Goal: Task Accomplishment & Management: Manage account settings

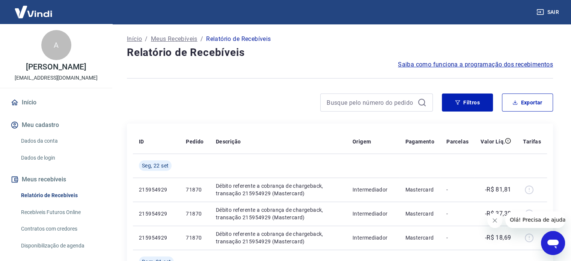
click at [421, 104] on icon at bounding box center [422, 102] width 9 height 9
click at [485, 103] on button "Filtros" at bounding box center [467, 103] width 51 height 18
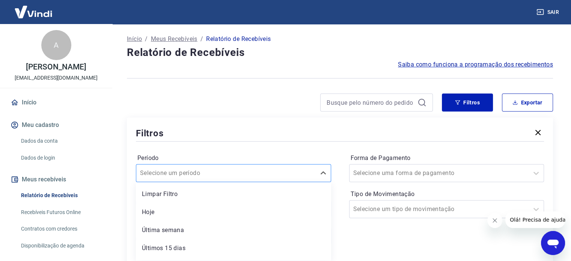
click at [256, 169] on div "option Limpar Filtro focused, 1 of 7. 7 results available. Use Up and Down to c…" at bounding box center [233, 173] width 195 height 18
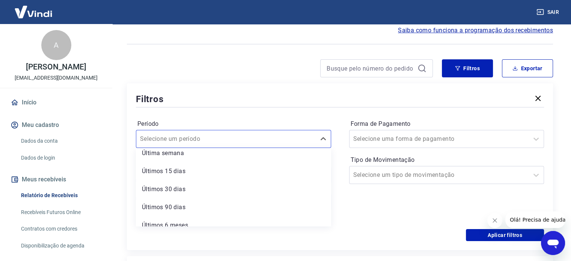
scroll to position [50, 0]
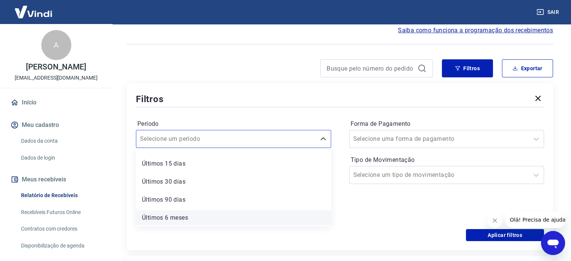
click at [201, 222] on div "Últimos 6 meses" at bounding box center [233, 217] width 195 height 15
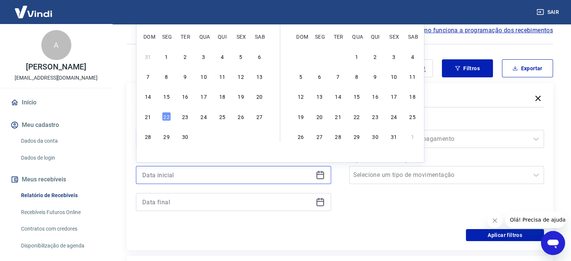
click at [269, 175] on input at bounding box center [227, 174] width 171 height 11
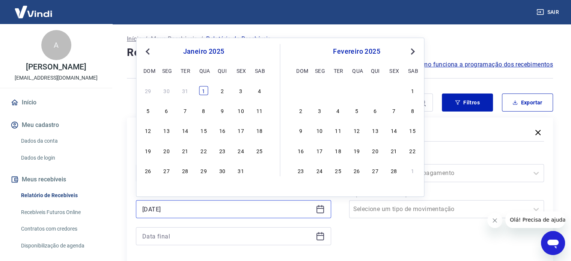
type input "[DATE]"
click at [202, 89] on div "1" at bounding box center [203, 90] width 9 height 9
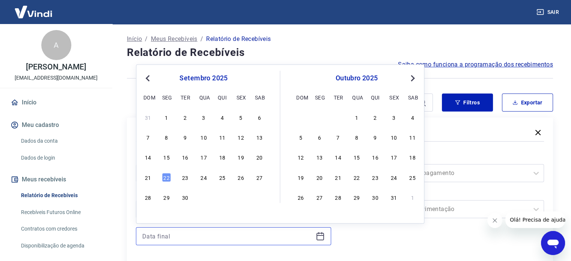
click at [188, 238] on input at bounding box center [227, 236] width 171 height 11
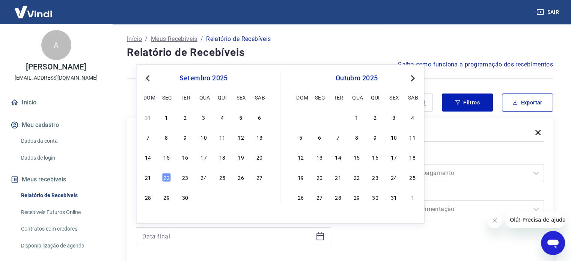
click at [148, 78] on span "Previous Month" at bounding box center [148, 78] width 0 height 9
click at [377, 196] on div "31" at bounding box center [375, 197] width 9 height 9
type input "[DATE]"
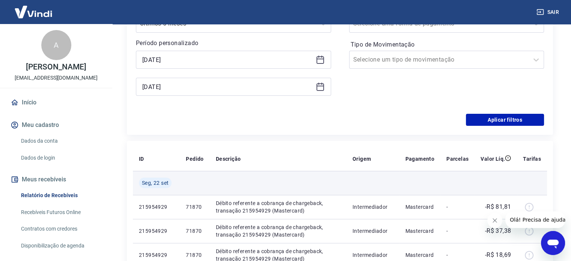
scroll to position [150, 0]
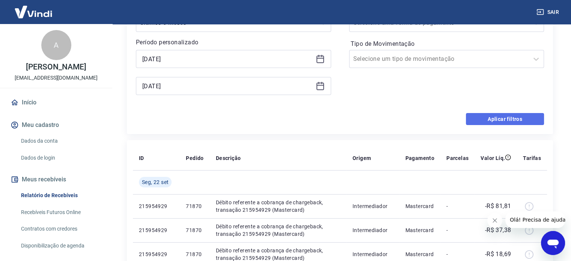
click at [495, 117] on button "Aplicar filtros" at bounding box center [505, 119] width 78 height 12
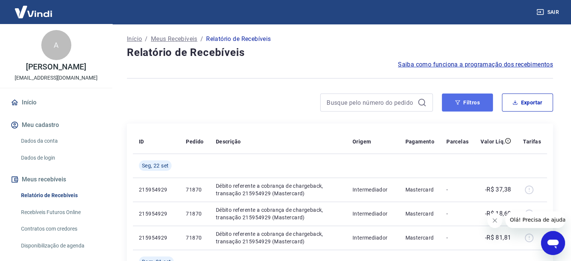
click at [475, 104] on button "Filtros" at bounding box center [467, 103] width 51 height 18
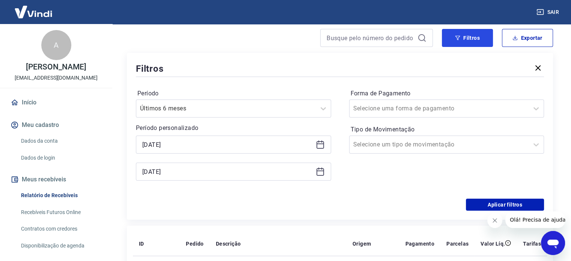
scroll to position [75, 0]
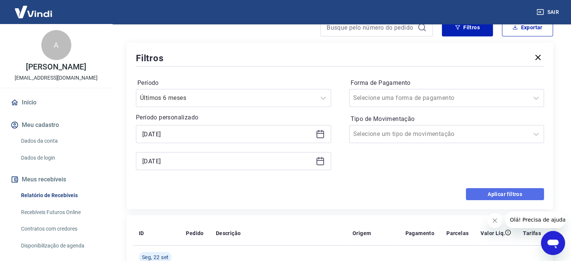
click at [512, 196] on button "Aplicar filtros" at bounding box center [505, 194] width 78 height 12
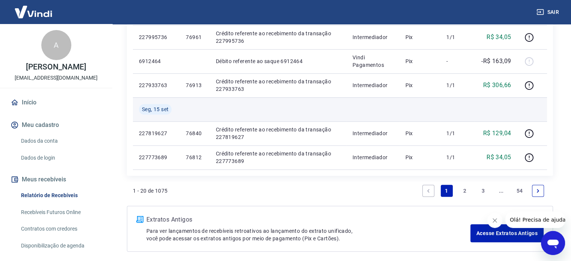
scroll to position [689, 0]
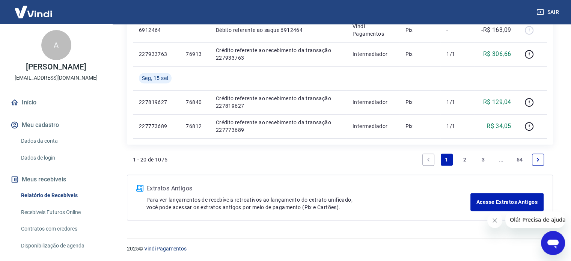
click at [173, 188] on p "Extratos Antigos" at bounding box center [308, 188] width 324 height 9
click at [495, 202] on link "Acesse Extratos Antigos" at bounding box center [507, 202] width 73 height 18
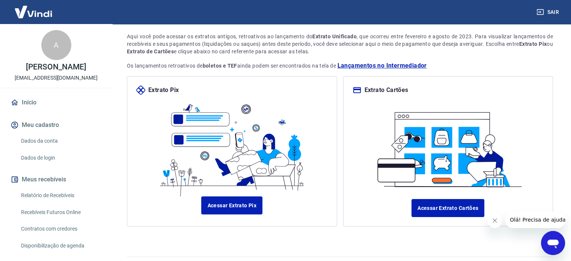
scroll to position [65, 0]
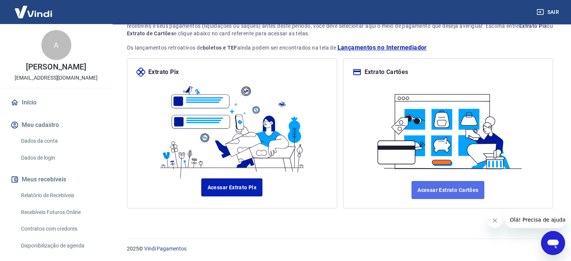
click at [440, 195] on link "Acessar Extrato Cartões" at bounding box center [448, 190] width 73 height 18
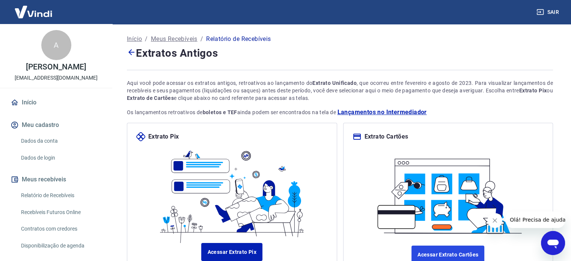
scroll to position [0, 0]
click at [56, 203] on link "Relatório de Recebíveis" at bounding box center [60, 195] width 85 height 15
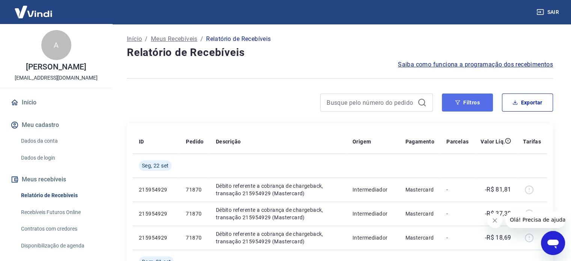
click at [473, 104] on button "Filtros" at bounding box center [467, 103] width 51 height 18
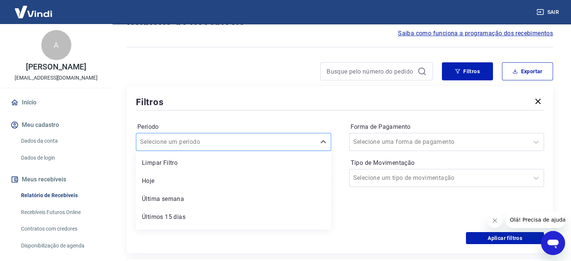
click at [199, 151] on div "option Limpar Filtro focused, 1 of 7. 7 results available. Use Up and Down to c…" at bounding box center [233, 142] width 195 height 18
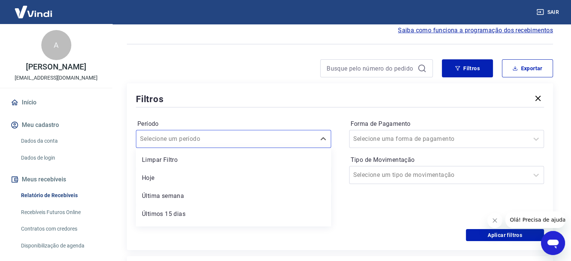
click at [506, 94] on div "Filtros" at bounding box center [340, 98] width 408 height 13
click at [234, 140] on div at bounding box center [226, 139] width 172 height 11
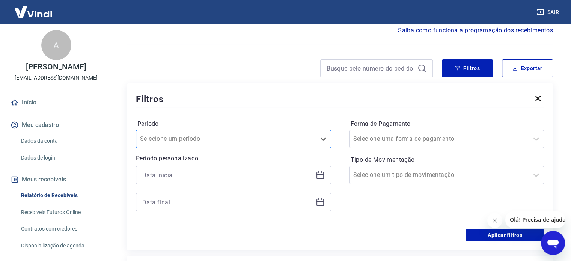
click at [234, 140] on div at bounding box center [226, 139] width 172 height 11
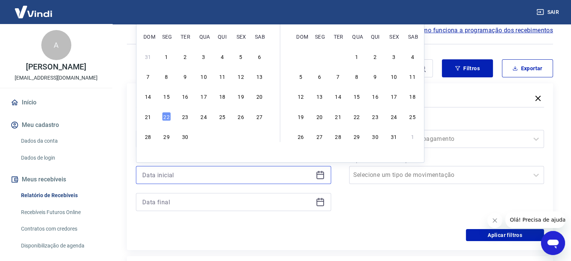
click at [205, 176] on input at bounding box center [227, 174] width 171 height 11
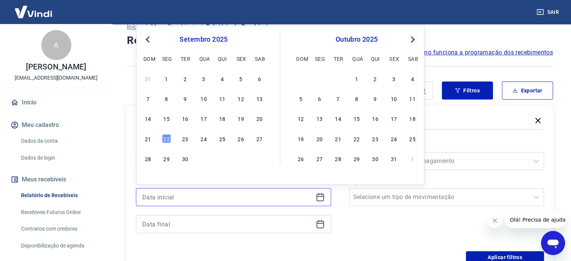
scroll to position [0, 0]
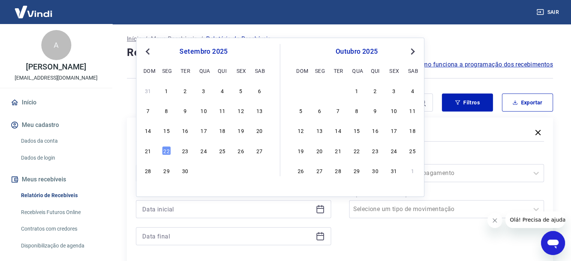
click at [148, 49] on span "Previous Month" at bounding box center [148, 51] width 0 height 9
click at [345, 91] on div "1 2 3 4 5" at bounding box center [357, 90] width 123 height 11
drag, startPoint x: 341, startPoint y: 91, endPoint x: 282, endPoint y: 245, distance: 164.8
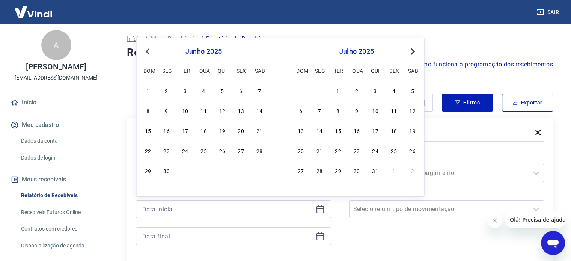
click at [341, 91] on div "1" at bounding box center [338, 90] width 9 height 9
type input "[DATE]"
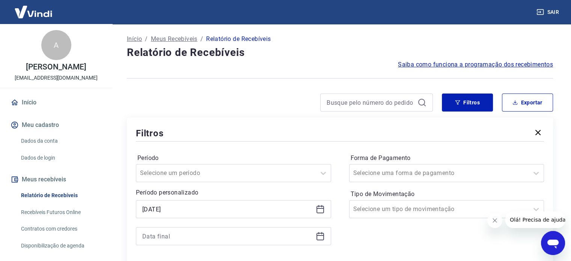
click at [322, 236] on icon at bounding box center [321, 235] width 8 height 1
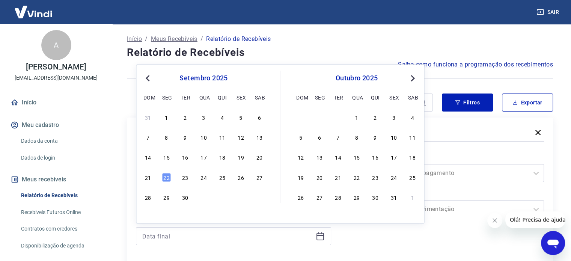
click at [148, 76] on span "Previous Month" at bounding box center [148, 78] width 0 height 9
click at [226, 200] on div "31" at bounding box center [222, 197] width 9 height 9
type input "[DATE]"
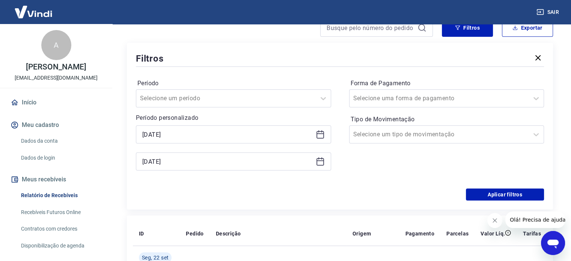
scroll to position [75, 0]
click at [521, 197] on button "Aplicar filtros" at bounding box center [505, 194] width 78 height 12
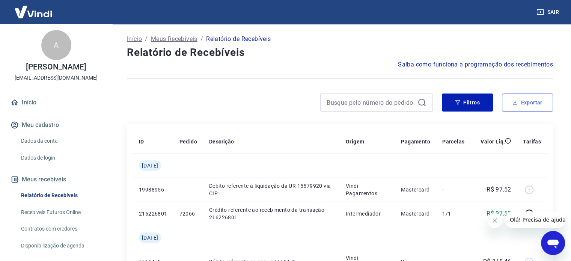
click at [524, 100] on button "Exportar" at bounding box center [527, 103] width 51 height 18
type input "[DATE]"
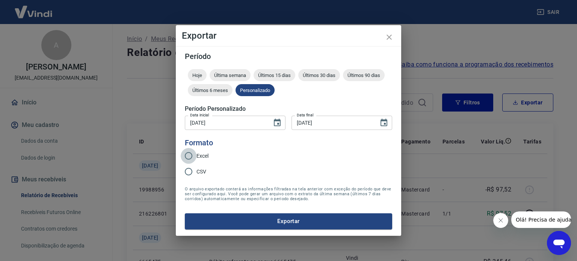
click at [193, 156] on input "Excel" at bounding box center [189, 156] width 16 height 16
radio input "true"
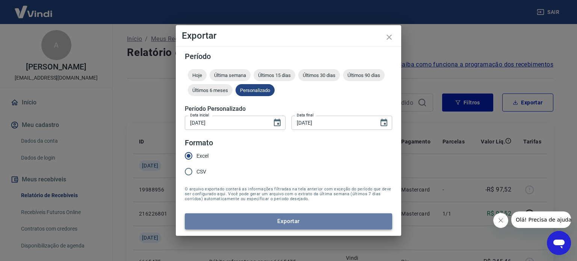
click at [292, 219] on button "Exportar" at bounding box center [288, 221] width 207 height 16
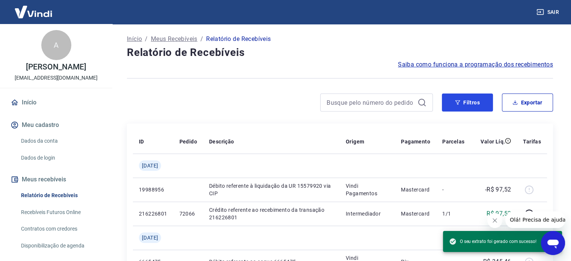
drag, startPoint x: 471, startPoint y: 98, endPoint x: 126, endPoint y: 213, distance: 363.8
click at [471, 98] on button "Filtros" at bounding box center [467, 103] width 51 height 18
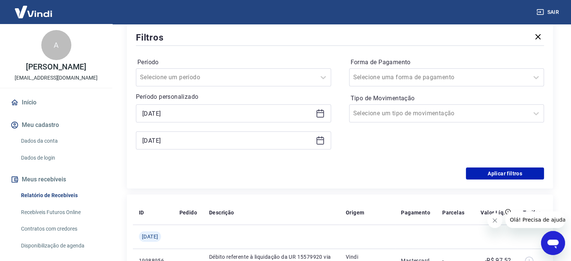
scroll to position [113, 0]
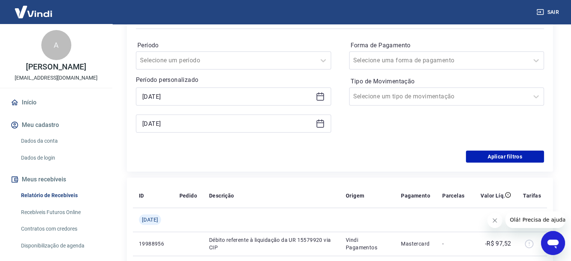
click at [319, 97] on icon at bounding box center [320, 96] width 9 height 9
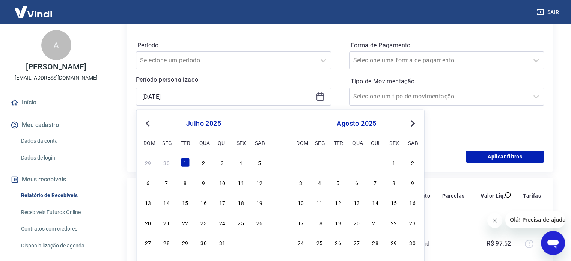
click at [148, 124] on span "Previous Month" at bounding box center [148, 123] width 0 height 9
click at [148, 161] on div "1" at bounding box center [147, 162] width 9 height 9
type input "[DATE]"
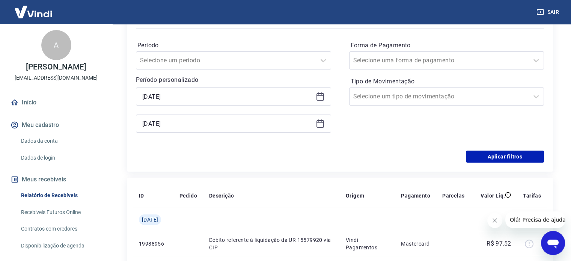
drag, startPoint x: 326, startPoint y: 121, endPoint x: 323, endPoint y: 123, distance: 3.9
click at [324, 122] on div "[DATE]" at bounding box center [233, 124] width 195 height 18
click at [323, 123] on icon at bounding box center [321, 122] width 8 height 1
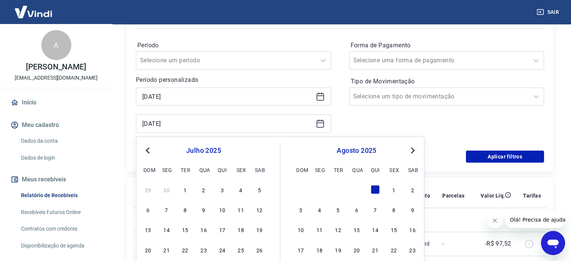
click at [147, 147] on button "Previous Month" at bounding box center [147, 150] width 9 height 9
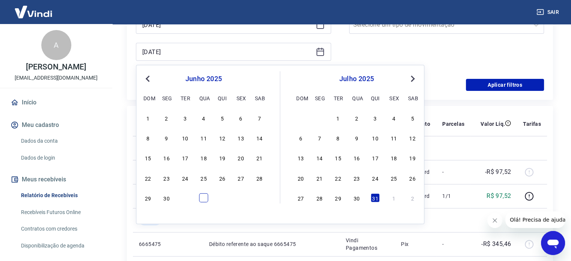
scroll to position [188, 0]
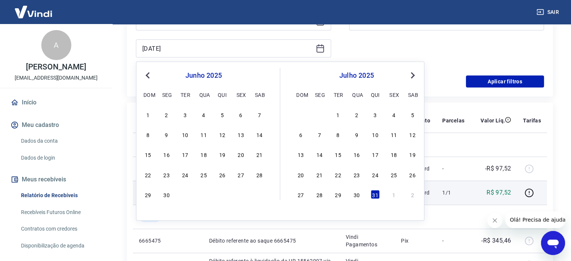
click at [171, 196] on div "30" at bounding box center [166, 194] width 9 height 9
type input "[DATE]"
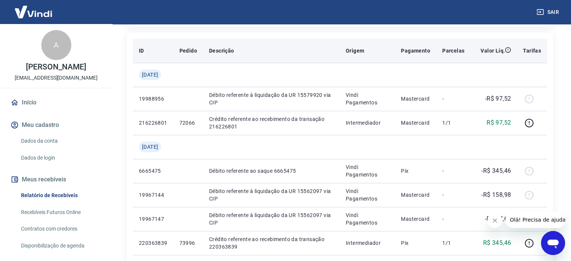
scroll to position [225, 0]
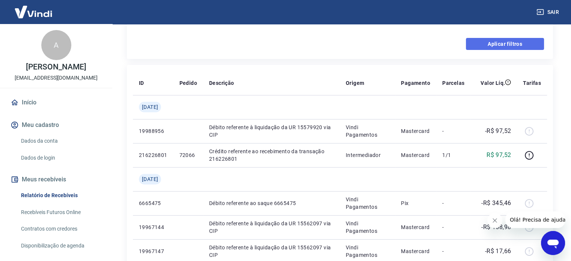
click at [504, 45] on button "Aplicar filtros" at bounding box center [505, 44] width 78 height 12
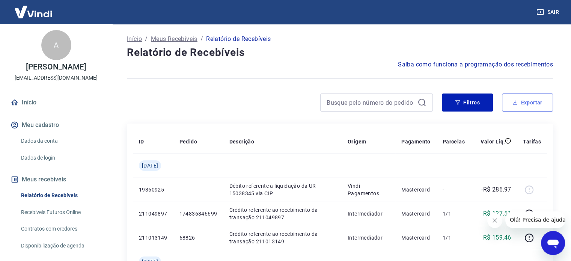
click at [527, 102] on button "Exportar" at bounding box center [527, 103] width 51 height 18
type input "[DATE]"
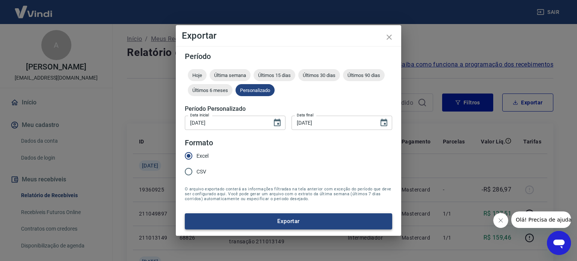
click at [271, 217] on button "Exportar" at bounding box center [288, 221] width 207 height 16
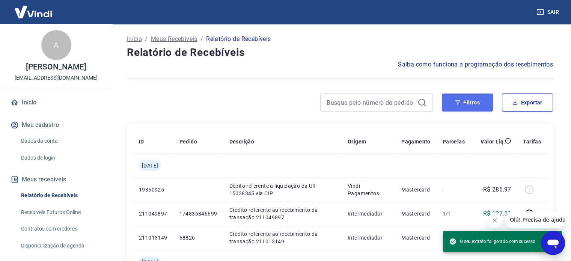
click at [470, 100] on button "Filtros" at bounding box center [467, 103] width 51 height 18
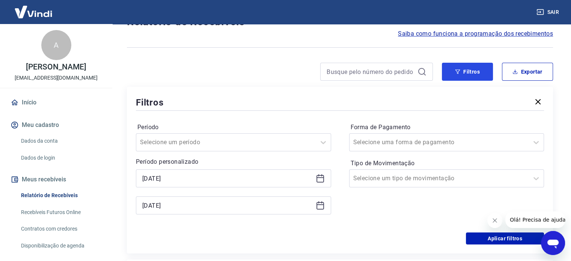
scroll to position [75, 0]
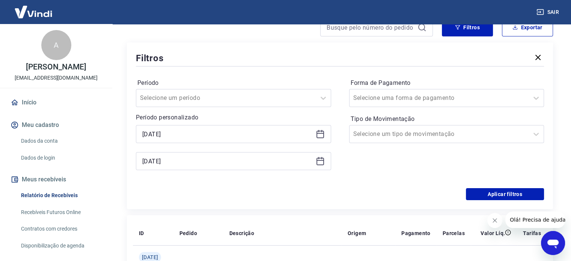
click at [319, 135] on icon at bounding box center [320, 134] width 9 height 9
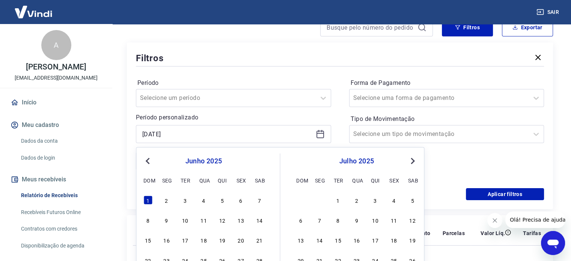
click at [146, 159] on button "Previous Month" at bounding box center [147, 161] width 9 height 9
click at [223, 200] on div "1" at bounding box center [222, 200] width 9 height 9
type input "[DATE]"
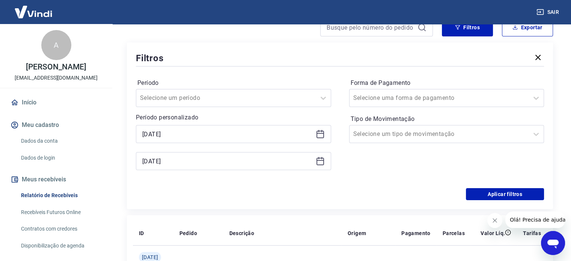
click at [320, 162] on icon at bounding box center [320, 161] width 9 height 9
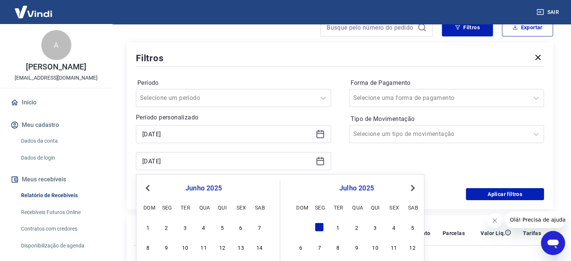
click at [148, 185] on span "Previous Month" at bounding box center [148, 187] width 0 height 9
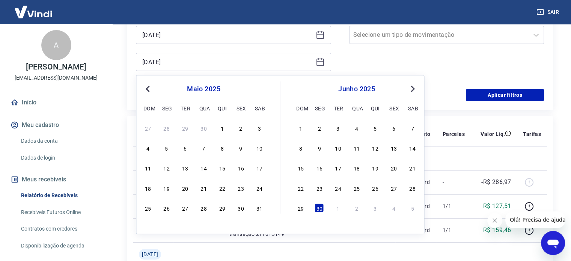
scroll to position [188, 0]
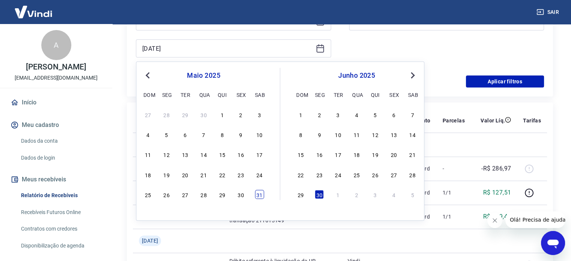
click at [261, 194] on div "31" at bounding box center [259, 194] width 9 height 9
type input "[DATE]"
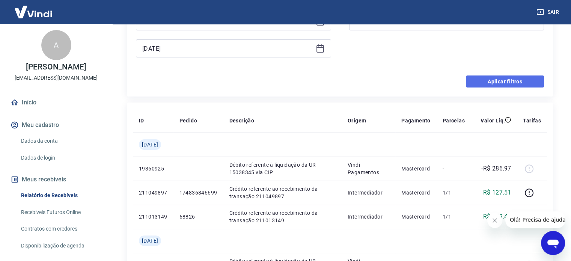
click at [507, 79] on button "Aplicar filtros" at bounding box center [505, 82] width 78 height 12
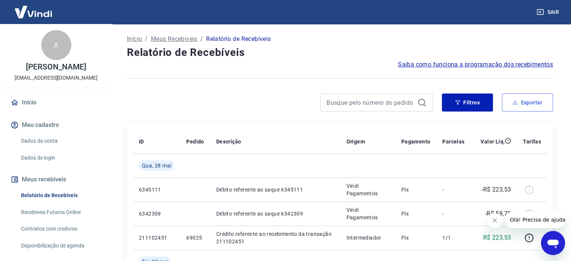
click at [518, 105] on button "Exportar" at bounding box center [527, 103] width 51 height 18
type input "[DATE]"
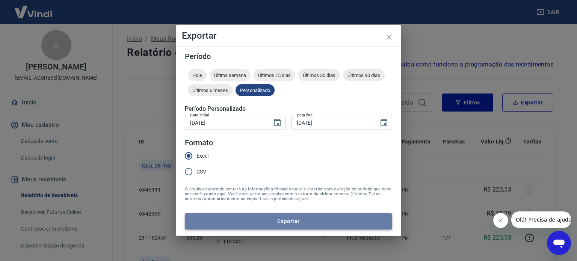
click at [255, 219] on button "Exportar" at bounding box center [288, 221] width 207 height 16
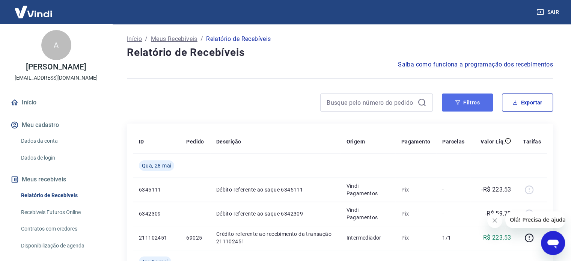
click at [489, 107] on button "Filtros" at bounding box center [467, 103] width 51 height 18
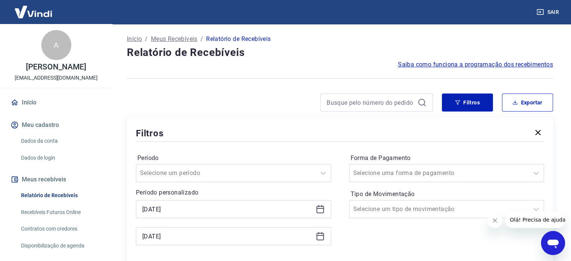
click at [319, 211] on icon at bounding box center [320, 209] width 9 height 9
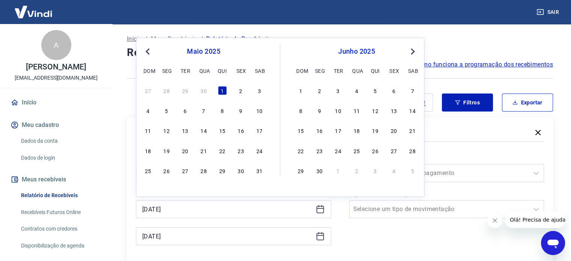
click at [148, 51] on span "Previous Month" at bounding box center [148, 51] width 0 height 9
drag, startPoint x: 185, startPoint y: 95, endPoint x: 182, endPoint y: 103, distance: 8.8
click at [186, 94] on div "1" at bounding box center [185, 90] width 9 height 9
type input "[DATE]"
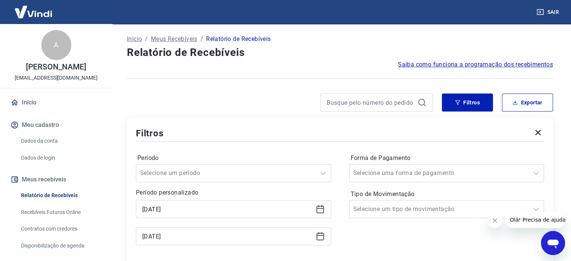
click at [319, 240] on icon at bounding box center [320, 236] width 9 height 9
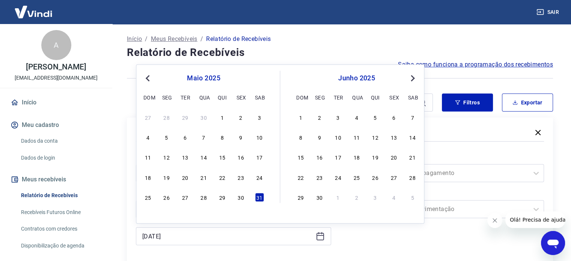
click at [148, 76] on span "Previous Month" at bounding box center [148, 78] width 0 height 9
click at [204, 196] on div "30" at bounding box center [203, 197] width 9 height 9
type input "[DATE]"
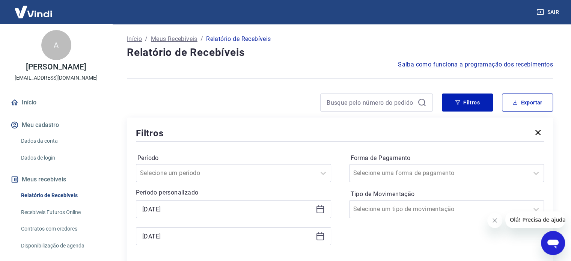
scroll to position [75, 0]
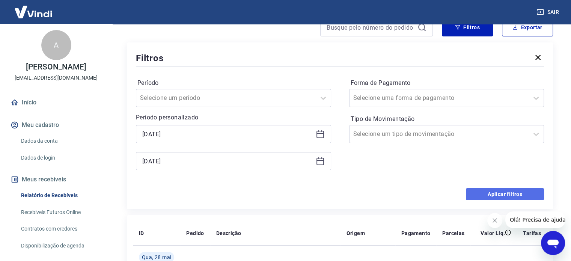
click at [508, 192] on button "Aplicar filtros" at bounding box center [505, 194] width 78 height 12
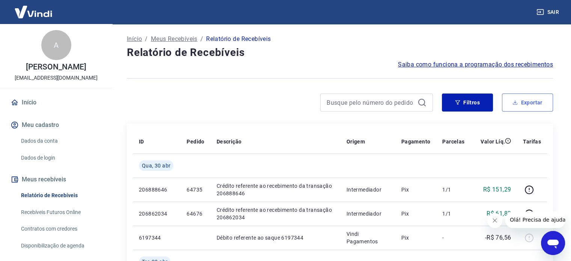
click at [527, 97] on button "Exportar" at bounding box center [527, 103] width 51 height 18
type input "[DATE]"
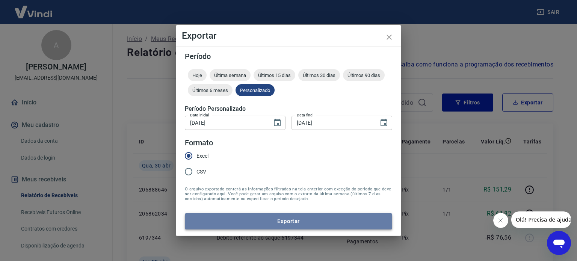
click at [292, 218] on button "Exportar" at bounding box center [288, 221] width 207 height 16
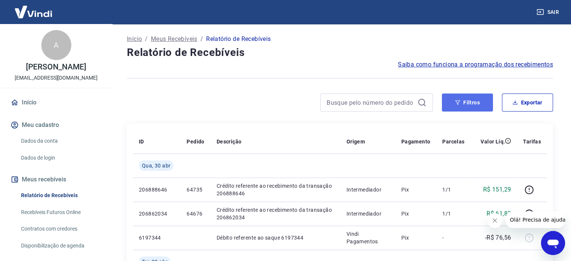
click at [461, 107] on button "Filtros" at bounding box center [467, 103] width 51 height 18
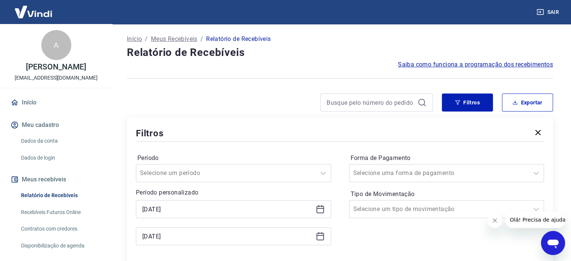
click at [323, 211] on icon at bounding box center [320, 209] width 9 height 9
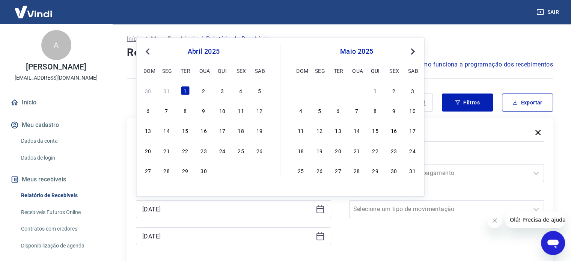
click at [148, 51] on span "Previous Month" at bounding box center [148, 51] width 0 height 9
click at [257, 91] on div "1" at bounding box center [259, 90] width 9 height 9
type input "[DATE]"
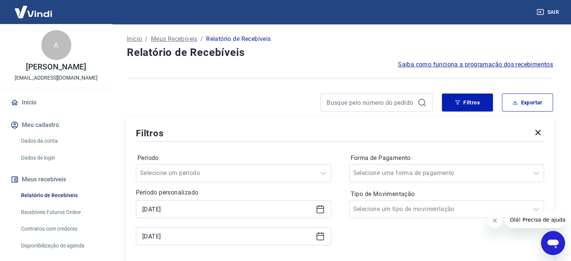
click at [323, 239] on icon at bounding box center [321, 237] width 8 height 8
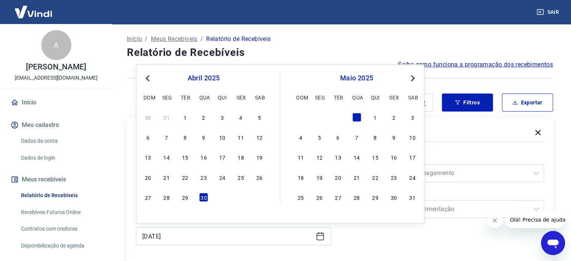
click at [148, 76] on span "Previous Month" at bounding box center [148, 78] width 0 height 9
click at [164, 216] on div "31" at bounding box center [166, 217] width 9 height 9
type input "[DATE]"
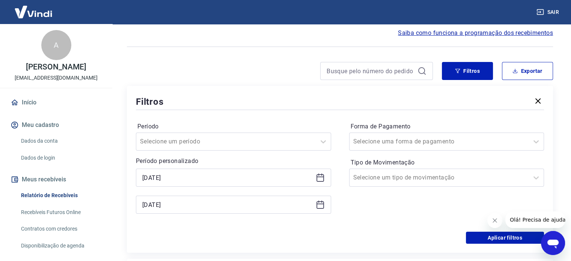
scroll to position [75, 0]
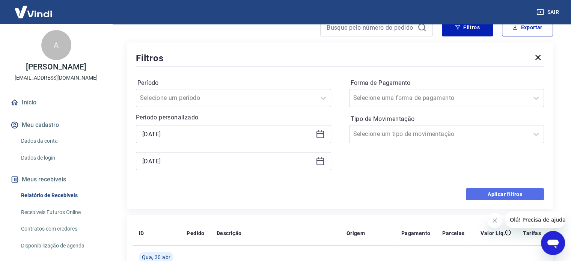
click at [489, 194] on button "Aplicar filtros" at bounding box center [505, 194] width 78 height 12
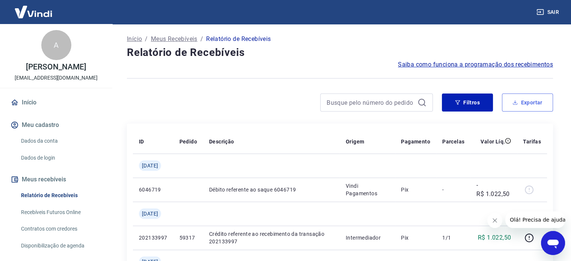
click at [520, 102] on button "Exportar" at bounding box center [527, 103] width 51 height 18
type input "[DATE]"
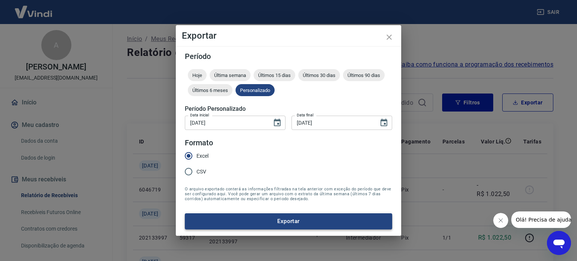
click at [277, 222] on button "Exportar" at bounding box center [288, 221] width 207 height 16
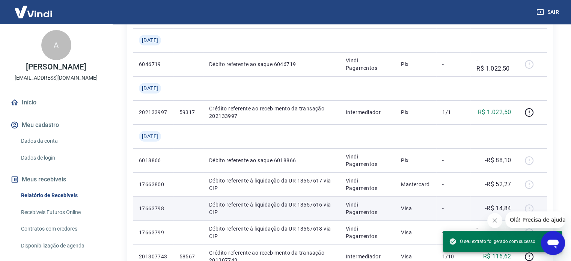
scroll to position [41, 0]
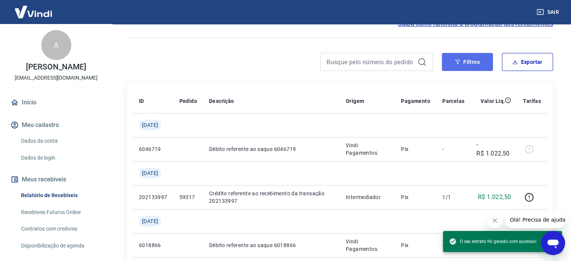
click at [482, 62] on button "Filtros" at bounding box center [467, 62] width 51 height 18
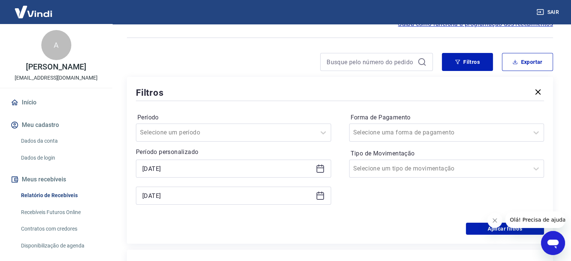
click at [322, 167] on icon at bounding box center [320, 168] width 9 height 9
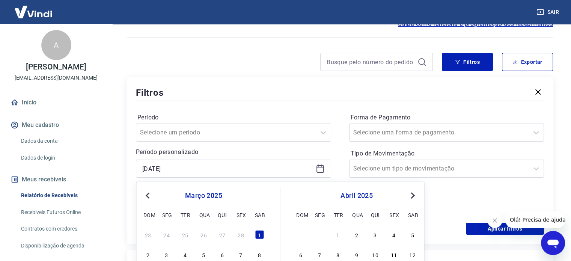
click at [148, 194] on span "Previous Month" at bounding box center [148, 195] width 0 height 9
drag, startPoint x: 256, startPoint y: 232, endPoint x: 249, endPoint y: 225, distance: 10.4
click at [256, 232] on div "1" at bounding box center [259, 234] width 9 height 9
type input "[DATE]"
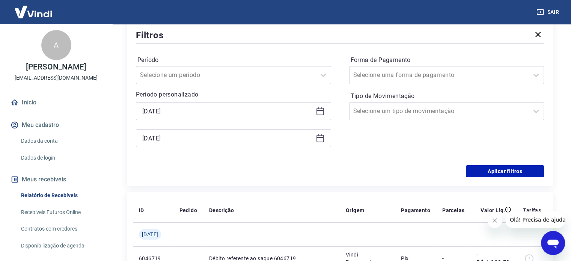
scroll to position [116, 0]
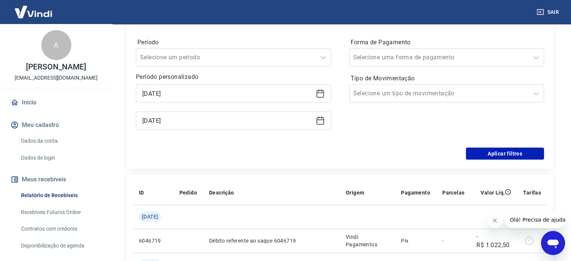
click at [321, 121] on icon at bounding box center [320, 120] width 9 height 9
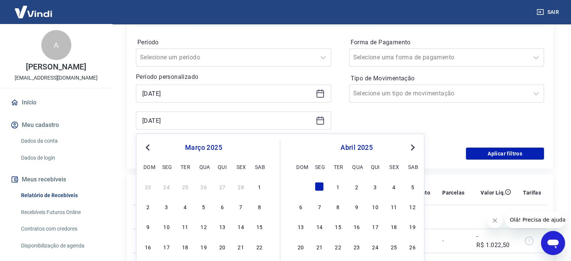
click at [148, 145] on span "Previous Month" at bounding box center [148, 147] width 0 height 9
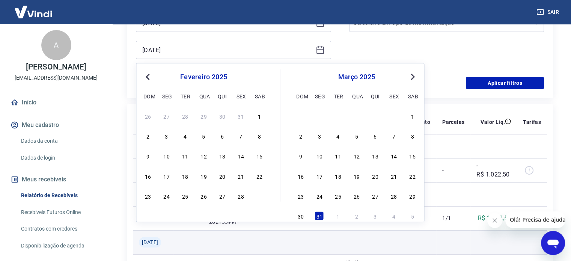
scroll to position [191, 0]
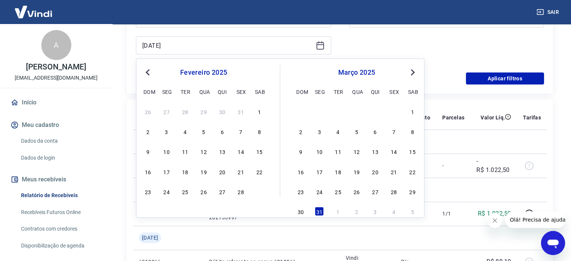
click at [245, 193] on div "23 24 25 26 27 28" at bounding box center [203, 191] width 122 height 11
click at [241, 193] on div "28" at bounding box center [240, 191] width 9 height 9
type input "[DATE]"
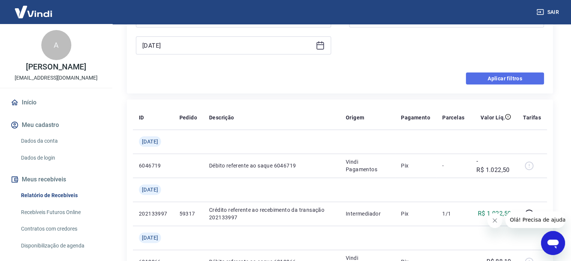
click at [507, 80] on button "Aplicar filtros" at bounding box center [505, 78] width 78 height 12
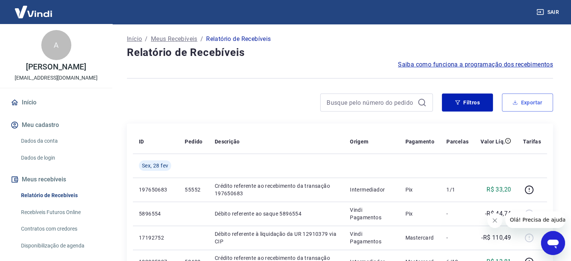
click at [531, 105] on button "Exportar" at bounding box center [527, 103] width 51 height 18
type input "[DATE]"
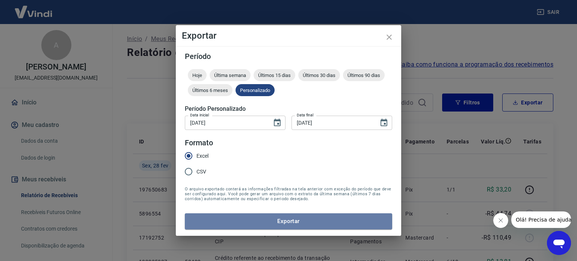
click at [321, 221] on button "Exportar" at bounding box center [288, 221] width 207 height 16
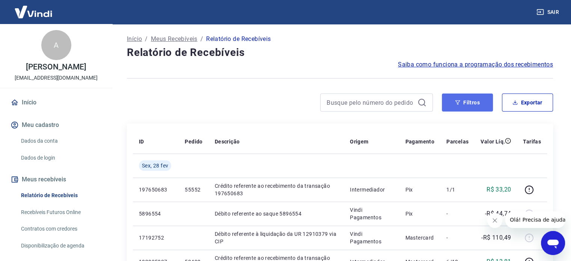
click at [474, 107] on button "Filtros" at bounding box center [467, 103] width 51 height 18
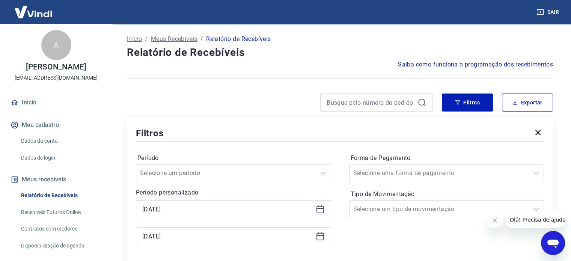
click at [320, 207] on icon at bounding box center [320, 209] width 9 height 9
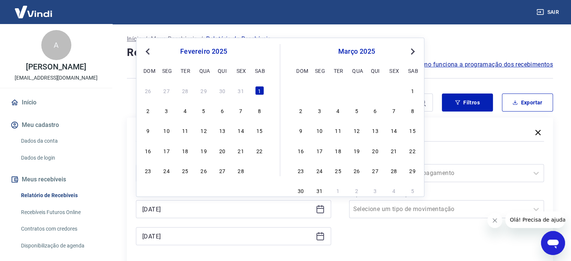
click at [148, 52] on span "Previous Month" at bounding box center [148, 51] width 0 height 9
click at [201, 94] on div "1" at bounding box center [203, 90] width 9 height 9
type input "[DATE]"
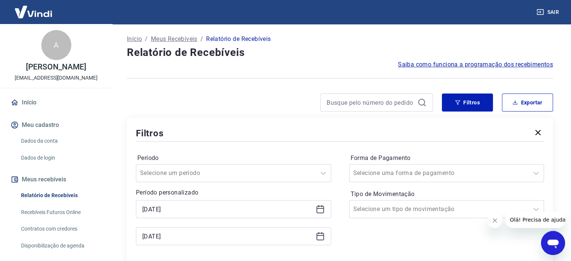
click at [317, 234] on icon at bounding box center [321, 237] width 8 height 8
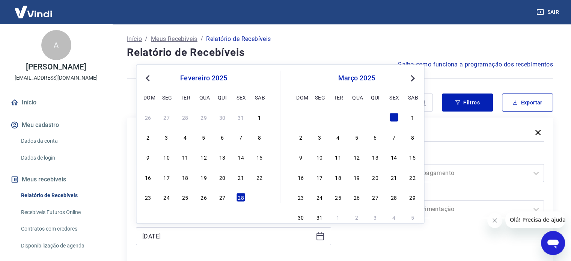
drag, startPoint x: 147, startPoint y: 78, endPoint x: 143, endPoint y: 80, distance: 4.2
click at [148, 78] on span "Previous Month" at bounding box center [148, 78] width 0 height 9
click at [240, 197] on div "31" at bounding box center [240, 197] width 9 height 9
type input "[DATE]"
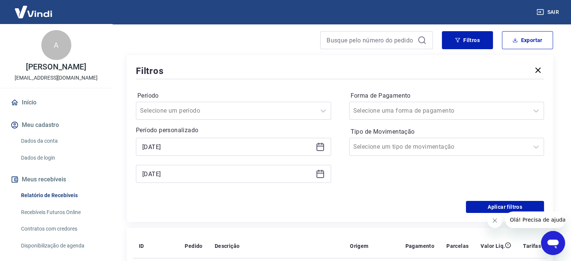
scroll to position [75, 0]
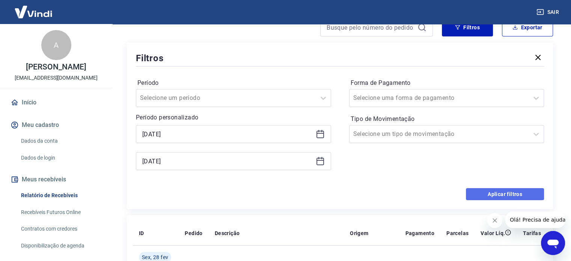
click at [513, 192] on button "Aplicar filtros" at bounding box center [505, 194] width 78 height 12
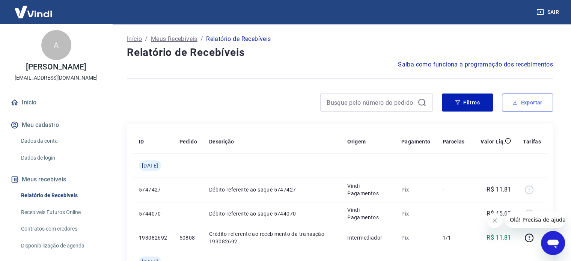
click at [513, 107] on button "Exportar" at bounding box center [527, 103] width 51 height 18
type input "[DATE]"
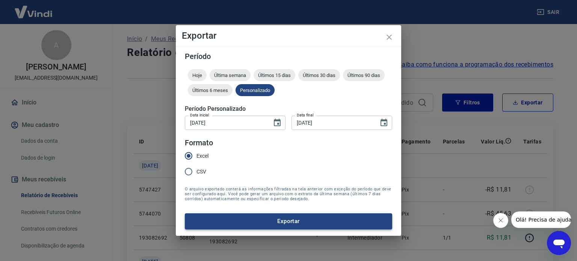
click at [264, 220] on button "Exportar" at bounding box center [288, 221] width 207 height 16
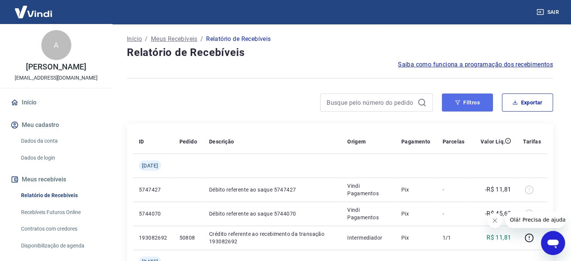
click at [484, 103] on button "Filtros" at bounding box center [467, 103] width 51 height 18
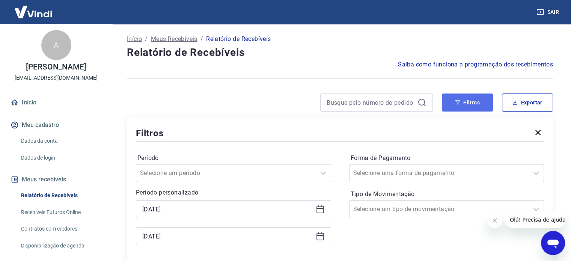
click at [470, 104] on button "Filtros" at bounding box center [467, 103] width 51 height 18
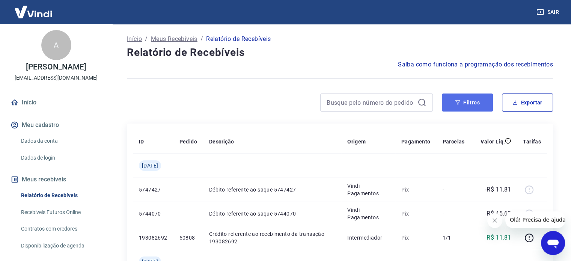
click at [470, 104] on button "Filtros" at bounding box center [467, 103] width 51 height 18
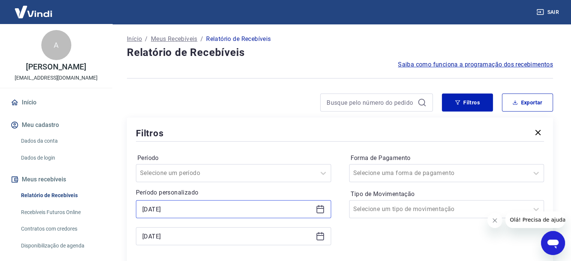
click at [192, 208] on input "[DATE]" at bounding box center [227, 209] width 171 height 11
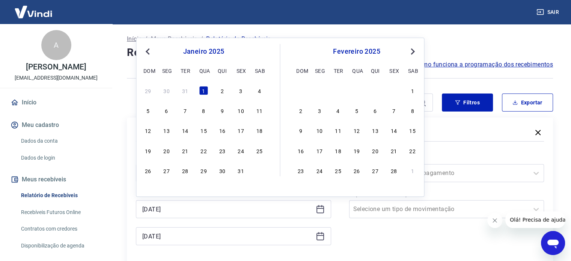
click at [145, 49] on button "Previous Month" at bounding box center [147, 51] width 9 height 9
click at [146, 89] on div "1" at bounding box center [147, 90] width 9 height 9
type input "[DATE]"
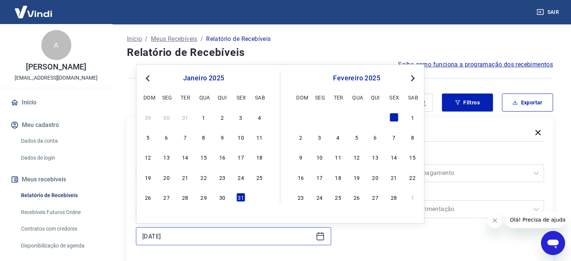
click at [205, 234] on input "[DATE]" at bounding box center [227, 236] width 171 height 11
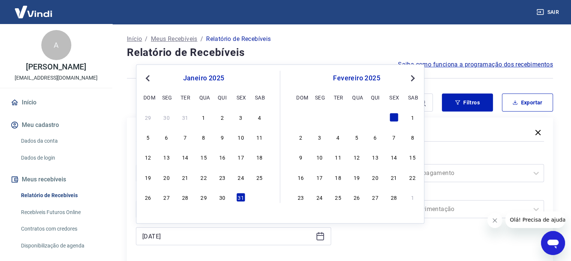
click at [145, 78] on button "Previous Month" at bounding box center [147, 78] width 9 height 9
click at [181, 199] on div "31" at bounding box center [185, 197] width 9 height 9
type input "[DATE]"
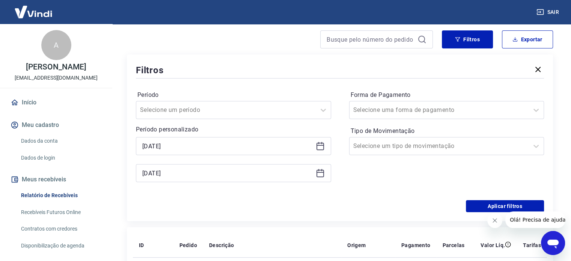
scroll to position [75, 0]
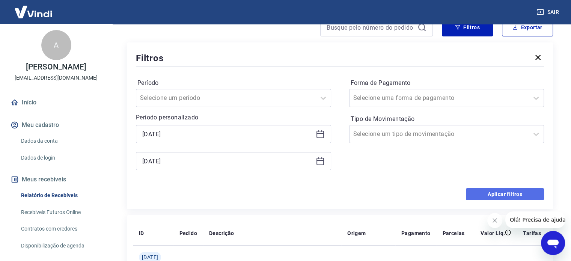
click at [502, 195] on button "Aplicar filtros" at bounding box center [505, 194] width 78 height 12
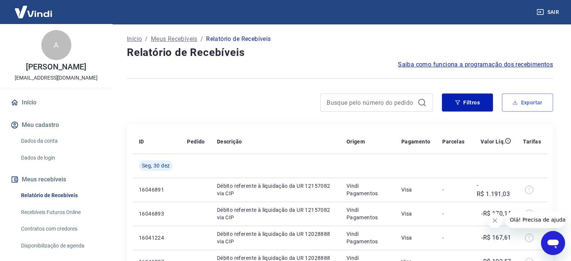
click at [538, 103] on button "Exportar" at bounding box center [527, 103] width 51 height 18
type input "[DATE]"
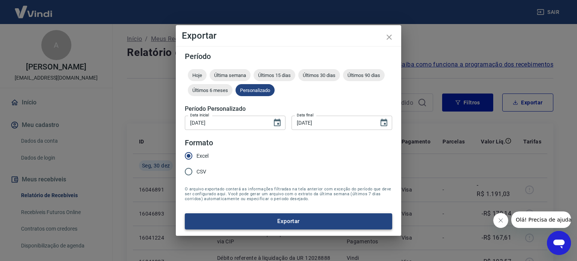
click at [288, 222] on button "Exportar" at bounding box center [288, 221] width 207 height 16
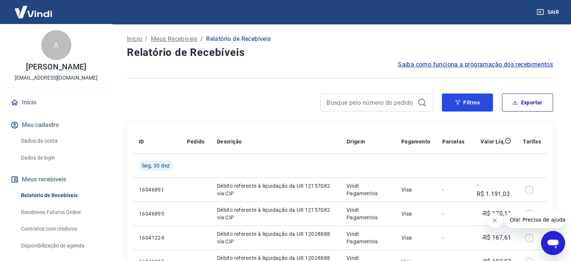
click at [480, 103] on button "Filtros" at bounding box center [467, 103] width 51 height 18
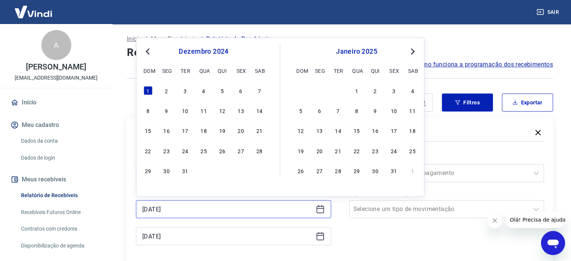
click at [199, 211] on input "[DATE]" at bounding box center [227, 209] width 171 height 11
click at [150, 54] on button "Previous Month" at bounding box center [147, 51] width 9 height 9
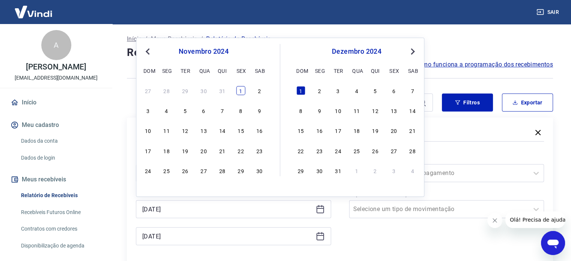
click at [242, 95] on div "1" at bounding box center [240, 90] width 9 height 9
type input "[DATE]"
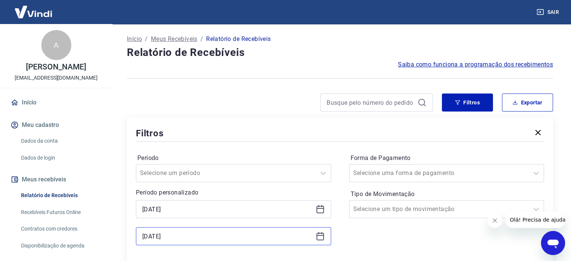
click at [189, 237] on input "[DATE]" at bounding box center [227, 236] width 171 height 11
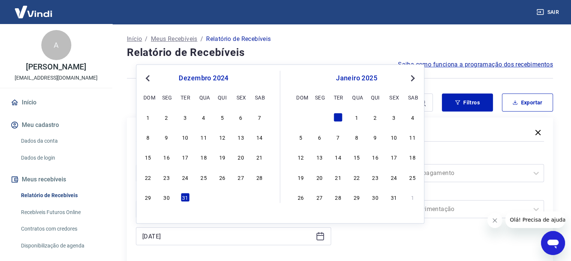
click at [151, 79] on button "Previous Month" at bounding box center [147, 78] width 9 height 9
click at [258, 199] on div "30" at bounding box center [259, 197] width 9 height 9
type input "[DATE]"
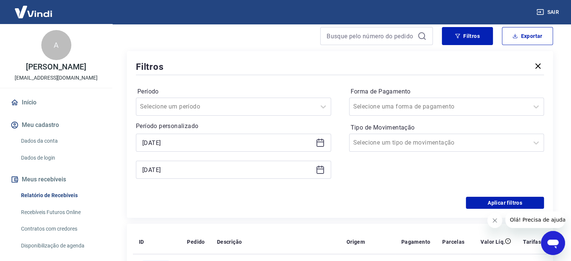
scroll to position [75, 0]
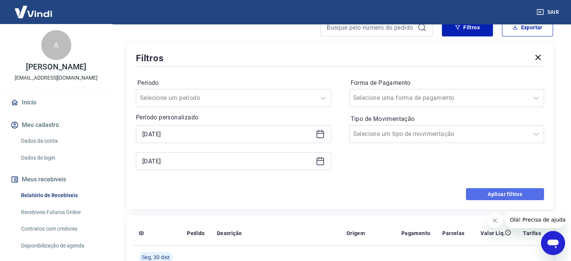
click at [502, 193] on button "Aplicar filtros" at bounding box center [505, 194] width 78 height 12
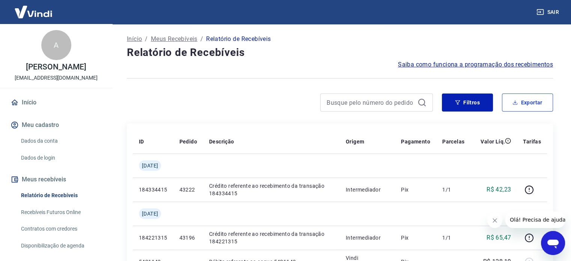
click at [521, 96] on button "Exportar" at bounding box center [527, 103] width 51 height 18
type input "[DATE]"
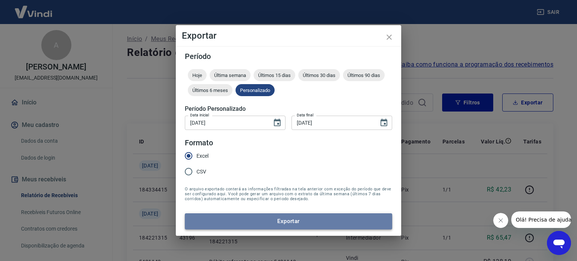
click at [255, 217] on button "Exportar" at bounding box center [288, 221] width 207 height 16
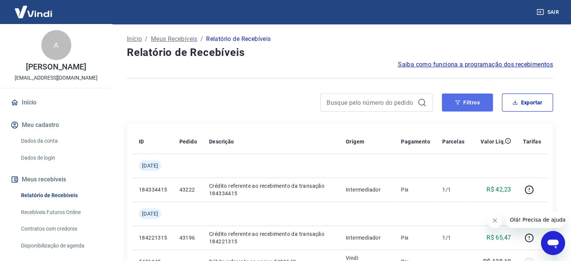
click at [475, 105] on button "Filtros" at bounding box center [467, 103] width 51 height 18
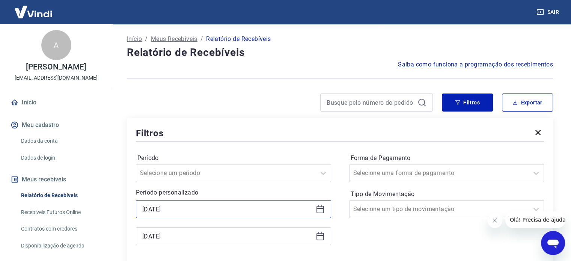
click at [210, 211] on input "[DATE]" at bounding box center [227, 209] width 171 height 11
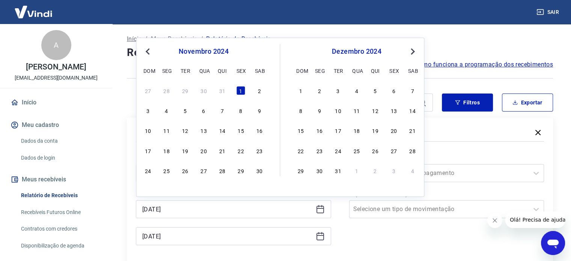
click at [148, 51] on span "Previous Month" at bounding box center [148, 51] width 0 height 9
click at [184, 93] on div "1" at bounding box center [185, 90] width 9 height 9
type input "[DATE]"
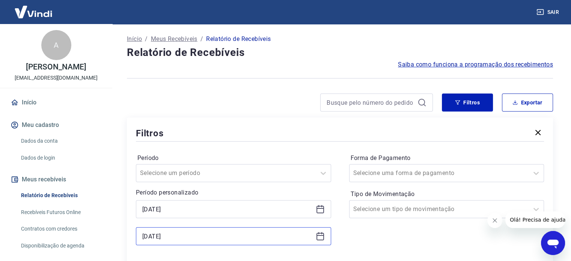
click at [193, 234] on input "[DATE]" at bounding box center [227, 236] width 171 height 11
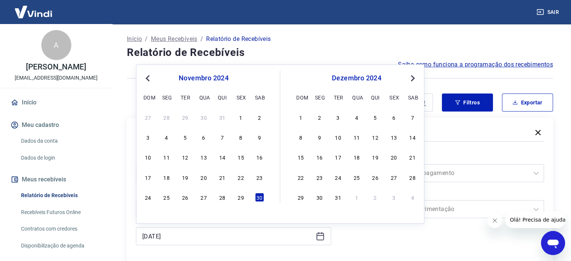
click at [148, 79] on span "Previous Month" at bounding box center [148, 78] width 0 height 9
click at [222, 202] on div "27 28 29 30 31" at bounding box center [203, 197] width 122 height 11
click at [223, 201] on div "31" at bounding box center [222, 197] width 9 height 9
type input "[DATE]"
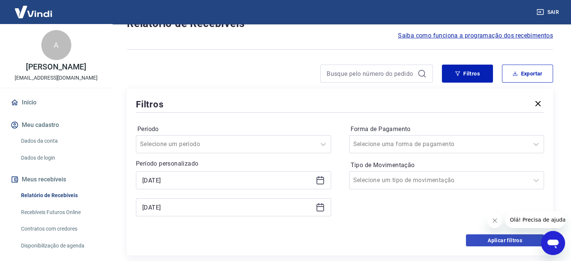
scroll to position [75, 0]
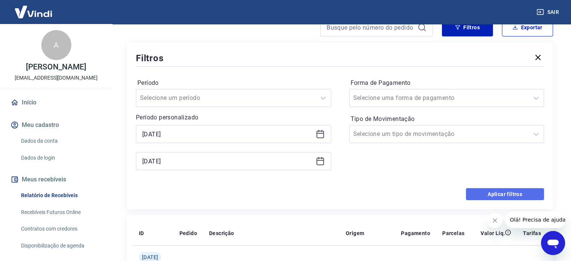
click at [519, 195] on button "Aplicar filtros" at bounding box center [505, 194] width 78 height 12
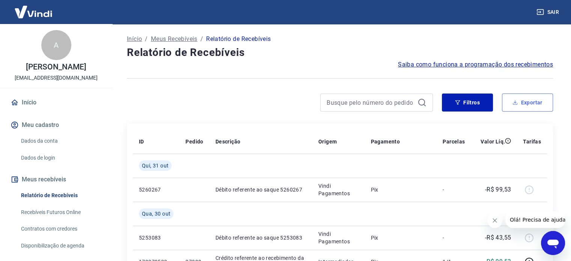
click at [518, 95] on button "Exportar" at bounding box center [527, 103] width 51 height 18
type input "[DATE]"
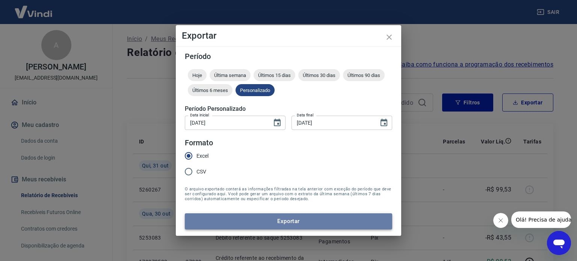
click at [291, 222] on button "Exportar" at bounding box center [288, 221] width 207 height 16
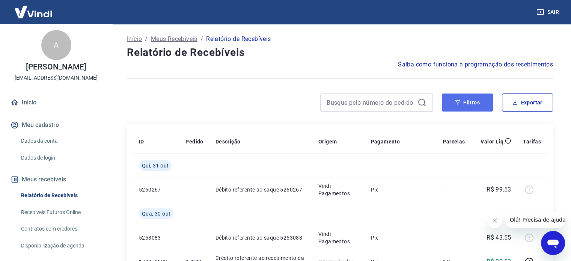
click at [478, 103] on button "Filtros" at bounding box center [467, 103] width 51 height 18
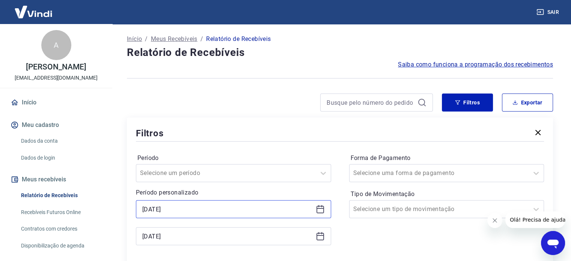
click at [193, 208] on input "[DATE]" at bounding box center [227, 209] width 171 height 11
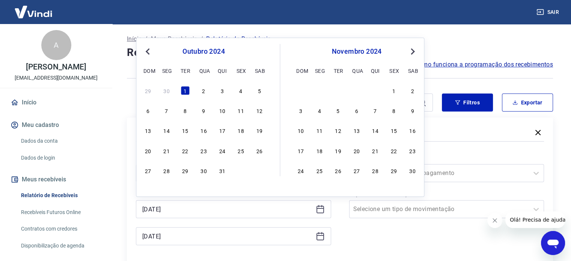
click at [148, 52] on span "Previous Month" at bounding box center [148, 51] width 0 height 9
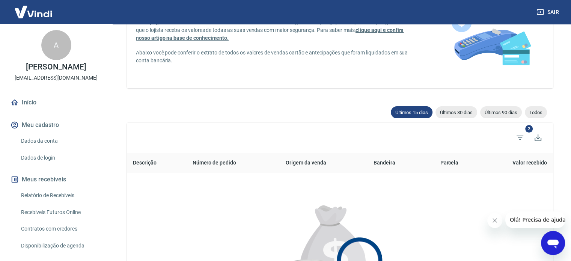
scroll to position [75, 0]
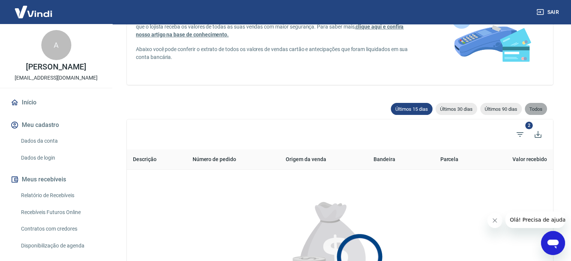
click at [538, 110] on span "Todos" at bounding box center [536, 109] width 22 height 6
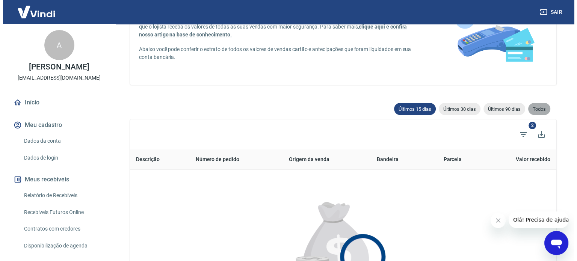
scroll to position [75, 0]
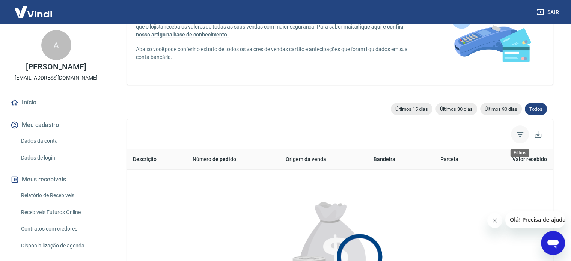
click at [524, 135] on icon "Filtros" at bounding box center [520, 134] width 9 height 9
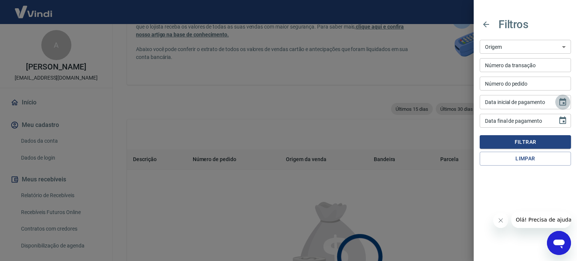
click at [563, 103] on icon "Choose date" at bounding box center [562, 102] width 7 height 8
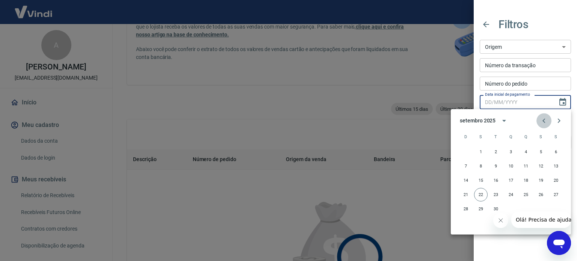
click at [541, 120] on icon "Previous month" at bounding box center [543, 120] width 9 height 9
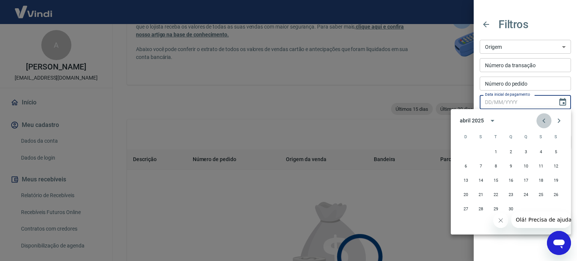
click at [541, 120] on icon "Previous month" at bounding box center [543, 120] width 9 height 9
click at [541, 121] on icon "Previous month" at bounding box center [543, 120] width 9 height 9
click at [506, 150] on button "1" at bounding box center [511, 152] width 14 height 14
type input "[DATE]"
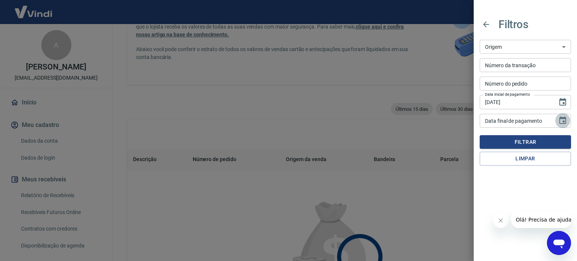
click at [568, 121] on button "Choose date" at bounding box center [562, 120] width 15 height 15
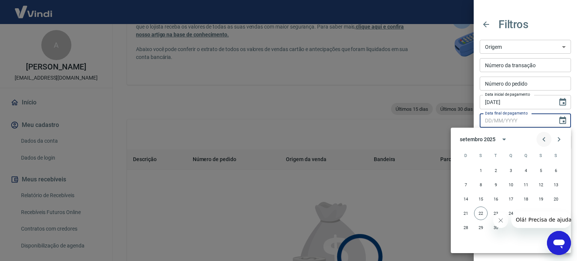
click at [544, 139] on icon "Previous month" at bounding box center [543, 139] width 9 height 9
click at [525, 230] on button "31" at bounding box center [526, 228] width 14 height 14
type input "[DATE]"
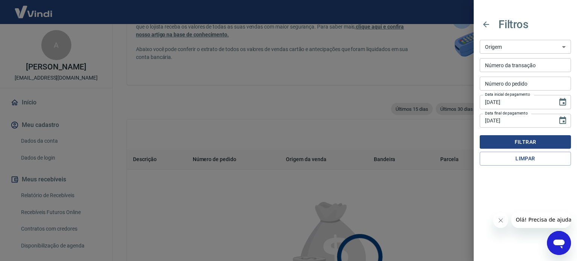
click at [525, 143] on button "Filtrar" at bounding box center [525, 142] width 91 height 14
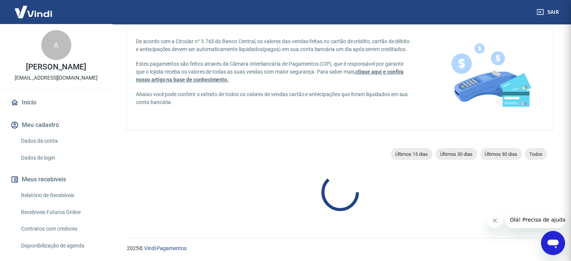
scroll to position [75, 0]
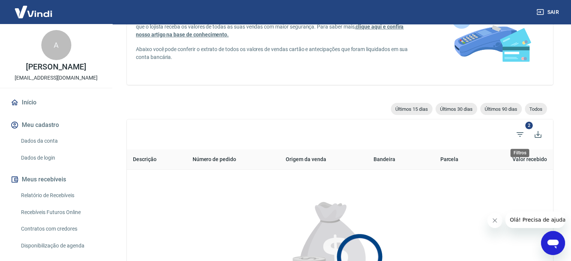
click at [526, 126] on span "2" at bounding box center [530, 126] width 8 height 8
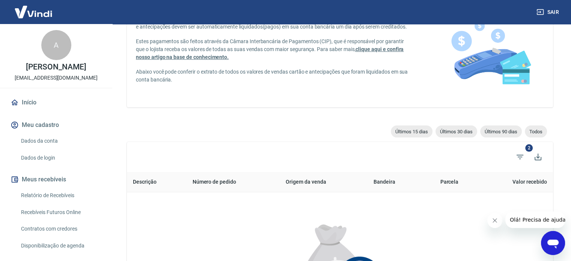
scroll to position [48, 0]
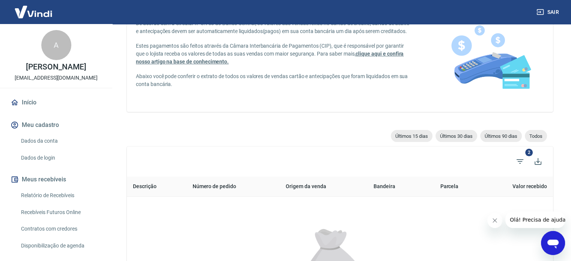
click at [532, 220] on span "Olá! Precisa de ajuda?" at bounding box center [539, 220] width 59 height 6
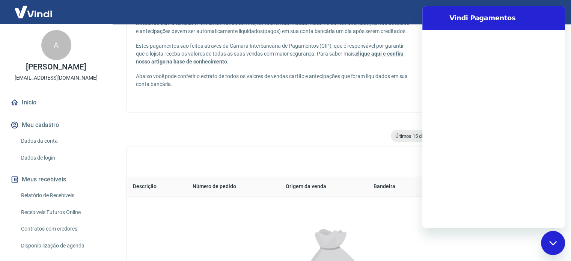
scroll to position [0, 0]
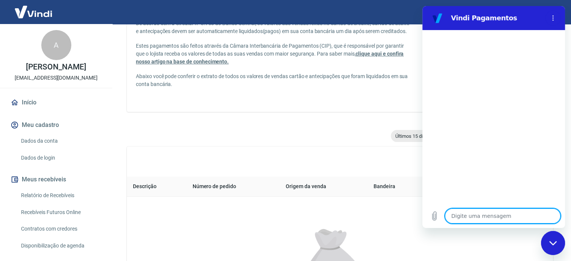
click at [473, 216] on textarea at bounding box center [503, 215] width 116 height 15
type textarea "B"
type textarea "x"
type textarea "Bo"
type textarea "x"
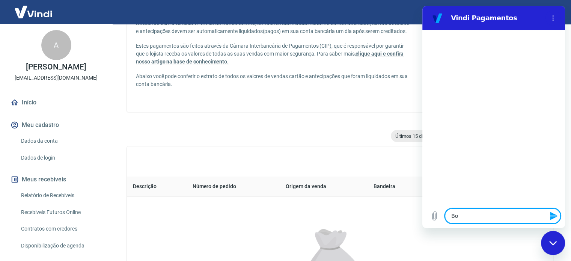
type textarea "Bom"
type textarea "x"
type textarea "Bom"
type textarea "x"
type textarea "Bom d"
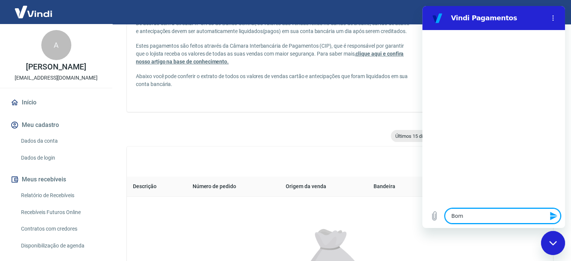
type textarea "x"
type textarea "Bom di"
type textarea "x"
type textarea "Bom dia"
type textarea "x"
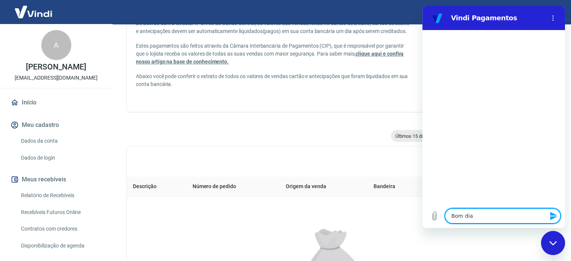
type textarea "Bom dia"
type textarea "x"
type textarea "P"
type textarea "x"
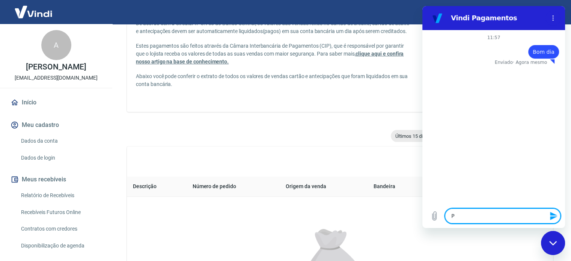
type textarea "Pr"
type textarea "x"
type textarea "Pre"
type textarea "x"
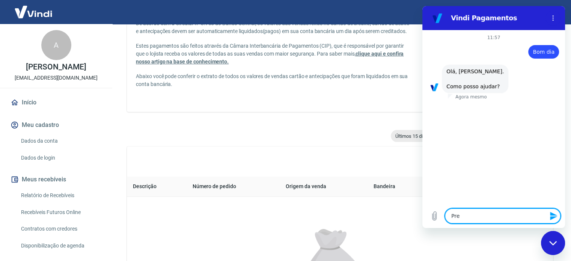
type textarea "Prec"
type textarea "x"
type textarea "Preci"
type textarea "x"
type textarea "Precis"
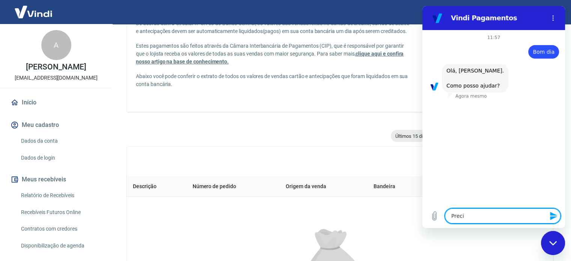
type textarea "x"
type textarea "Preciso"
type textarea "x"
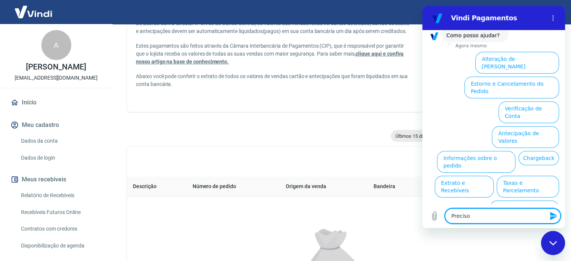
scroll to position [59, 0]
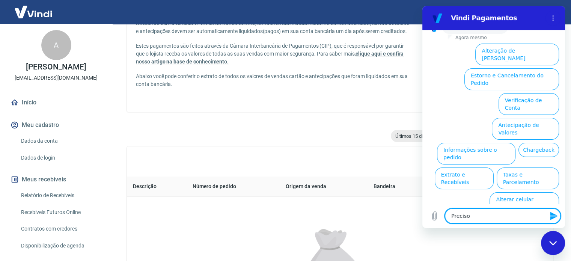
type textarea "Preciso"
type textarea "x"
type textarea "Preciso d"
type textarea "x"
type textarea "Preciso de"
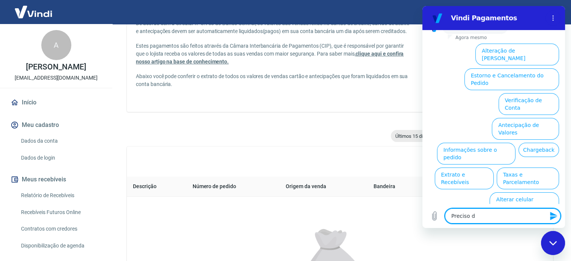
type textarea "x"
type textarea "Preciso de"
type textarea "x"
type textarea "Preciso de"
type textarea "x"
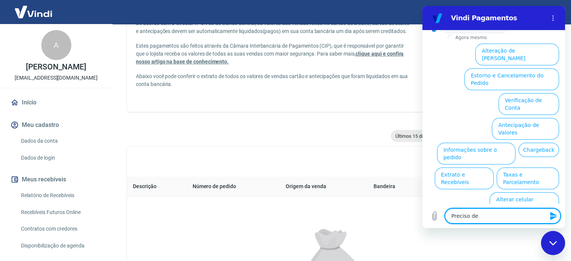
type textarea "Preciso d"
type textarea "x"
type textarea "Preciso"
type textarea "x"
type textarea "Preciso"
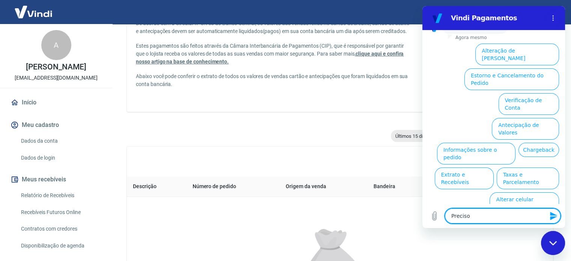
type textarea "x"
type textarea "Precis"
type textarea "x"
type textarea "Preci"
type textarea "x"
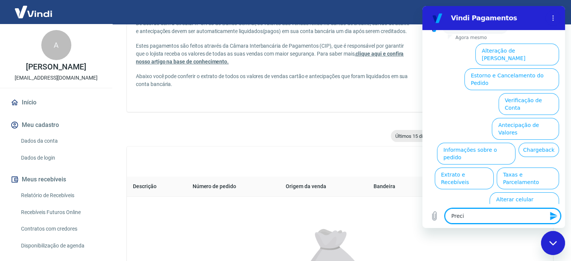
type textarea "Prec"
type textarea "x"
type textarea "Pre"
type textarea "x"
type textarea "Pr"
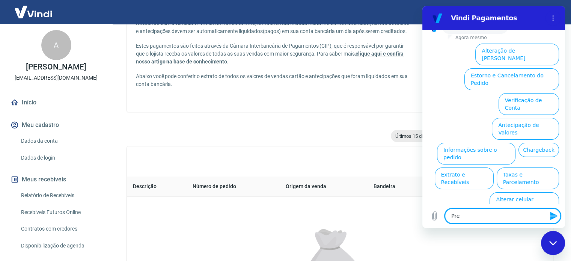
type textarea "x"
type textarea "P"
type textarea "x"
click at [494, 168] on button "Extrato e Recebíveis" at bounding box center [464, 179] width 59 height 22
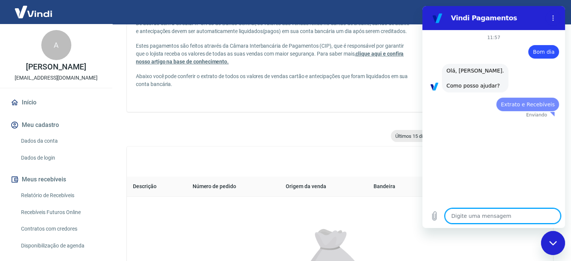
scroll to position [0, 0]
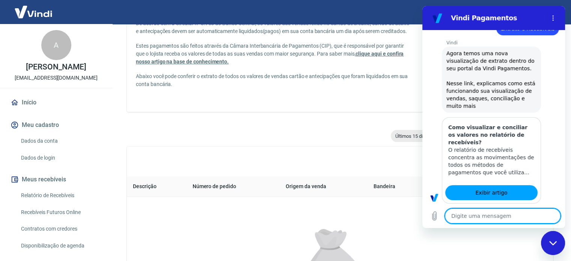
type textarea "x"
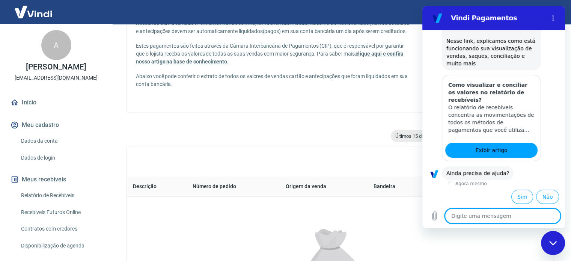
scroll to position [126, 0]
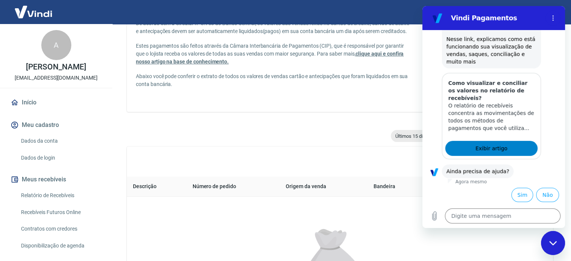
click at [500, 148] on span "Exibir artigo" at bounding box center [492, 148] width 32 height 9
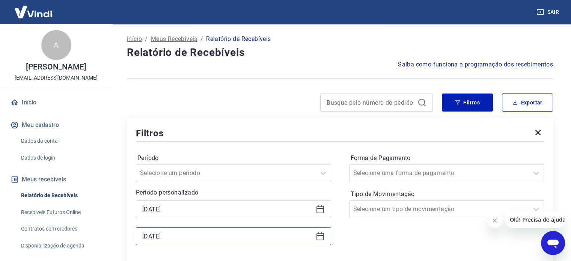
click at [197, 236] on input "31/10/2024" at bounding box center [227, 236] width 171 height 11
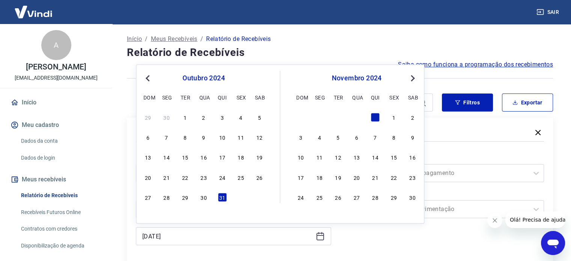
click at [148, 82] on button "Previous Month" at bounding box center [147, 78] width 9 height 9
click at [169, 201] on div "30" at bounding box center [166, 197] width 9 height 9
type input "30/09/2024"
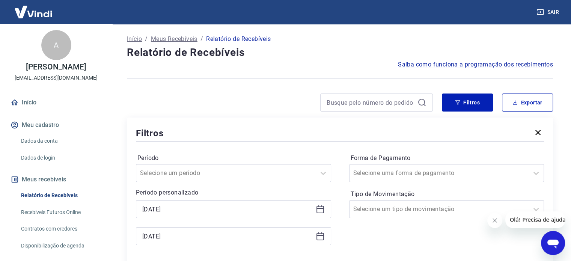
click at [166, 198] on div "Período personalizado Selected date: domingo, 1 de setembro de 2024 01/09/2024 …" at bounding box center [233, 216] width 195 height 57
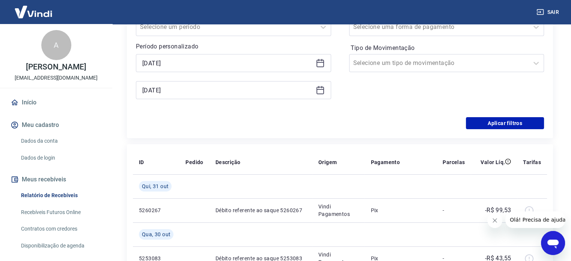
scroll to position [150, 0]
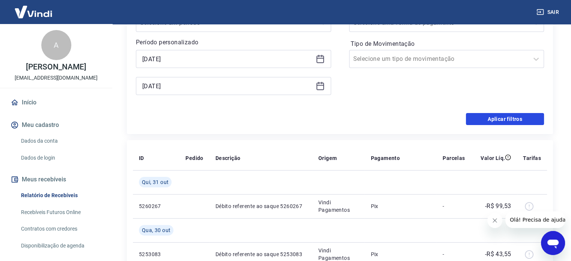
click at [491, 121] on button "Aplicar filtros" at bounding box center [505, 119] width 78 height 12
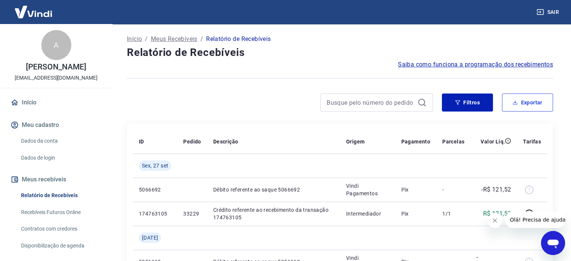
click at [538, 109] on button "Exportar" at bounding box center [527, 103] width 51 height 18
type input "01/09/2024"
type input "30/09/2024"
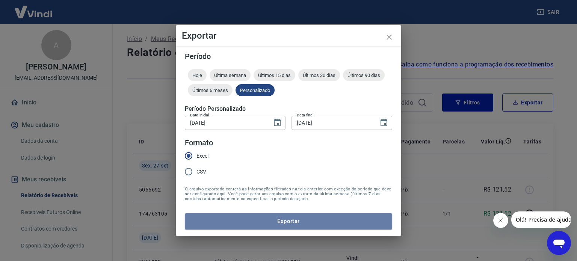
click at [275, 223] on button "Exportar" at bounding box center [288, 221] width 207 height 16
